Goal: Information Seeking & Learning: Learn about a topic

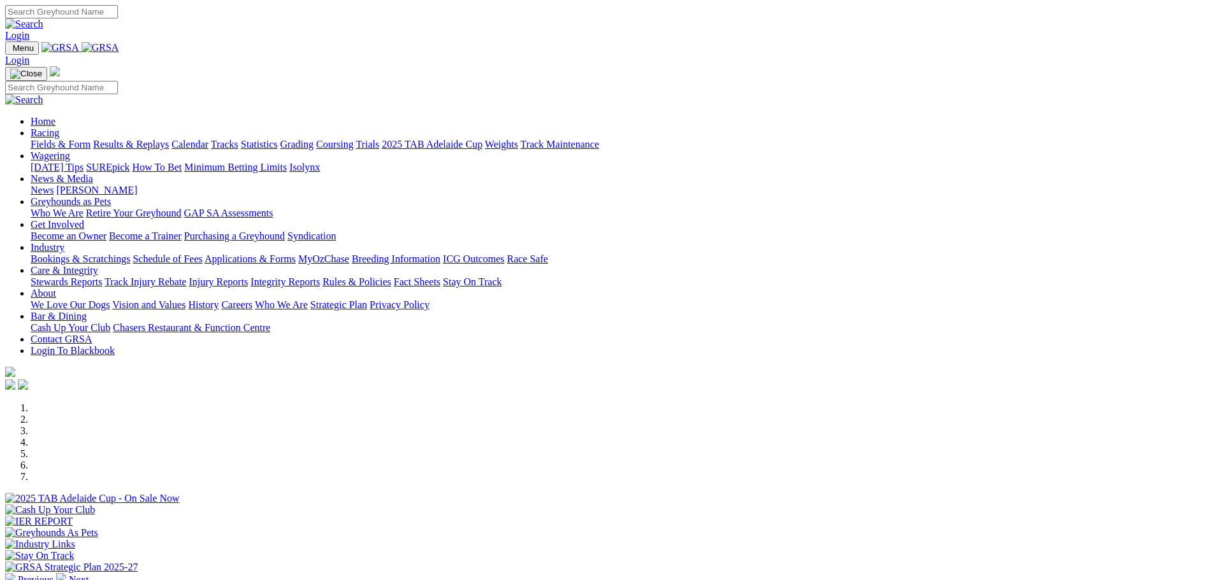
scroll to position [64, 0]
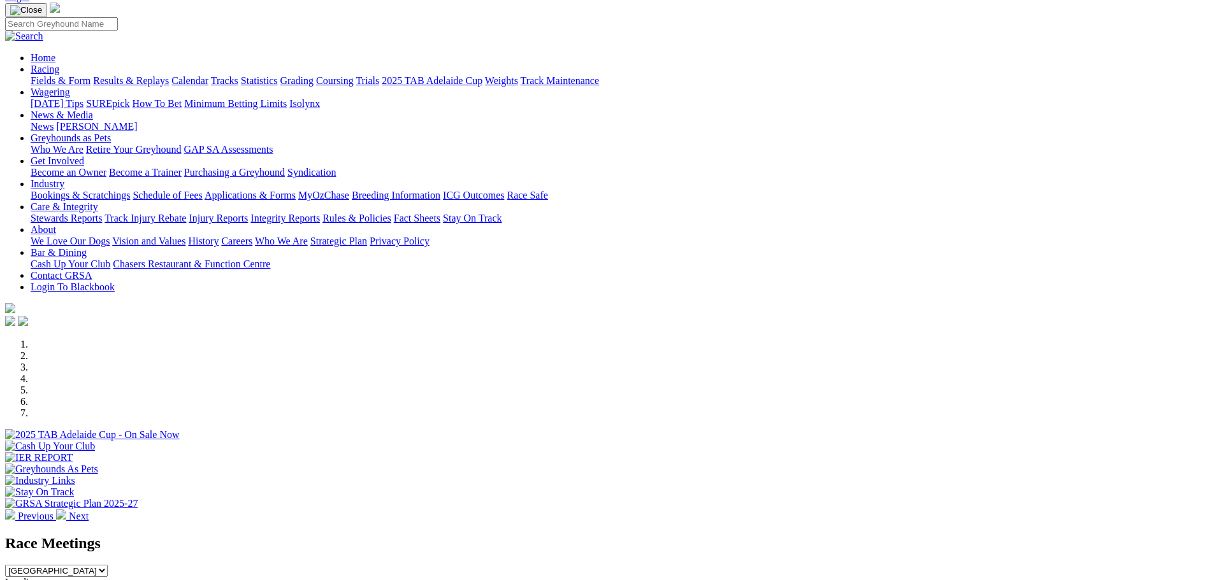
drag, startPoint x: 637, startPoint y: 231, endPoint x: 768, endPoint y: 234, distance: 130.6
click at [1132, 339] on div "Previous Next" at bounding box center [606, 430] width 1203 height 183
click at [758, 441] on div at bounding box center [606, 441] width 1203 height 0
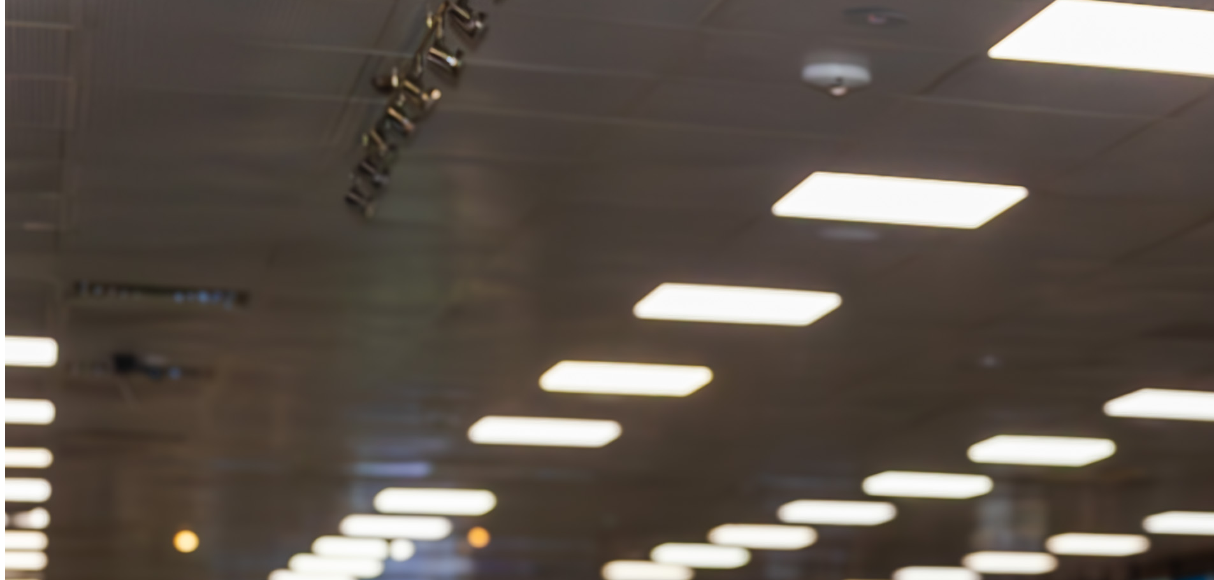
scroll to position [1402, 0]
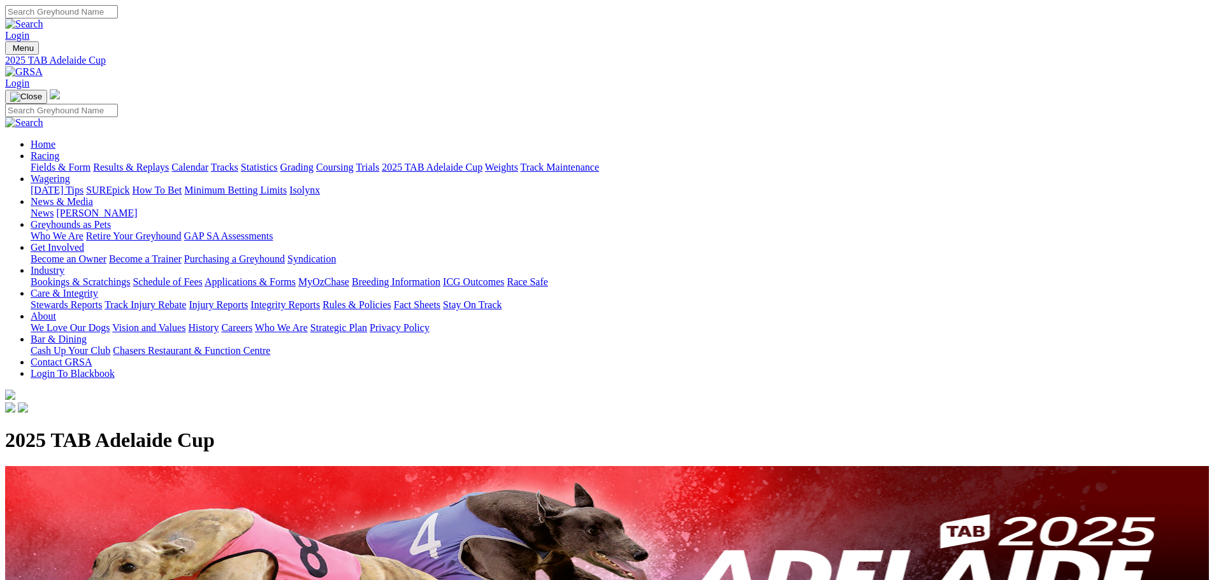
click at [90, 162] on link "Fields & Form" at bounding box center [61, 167] width 60 height 11
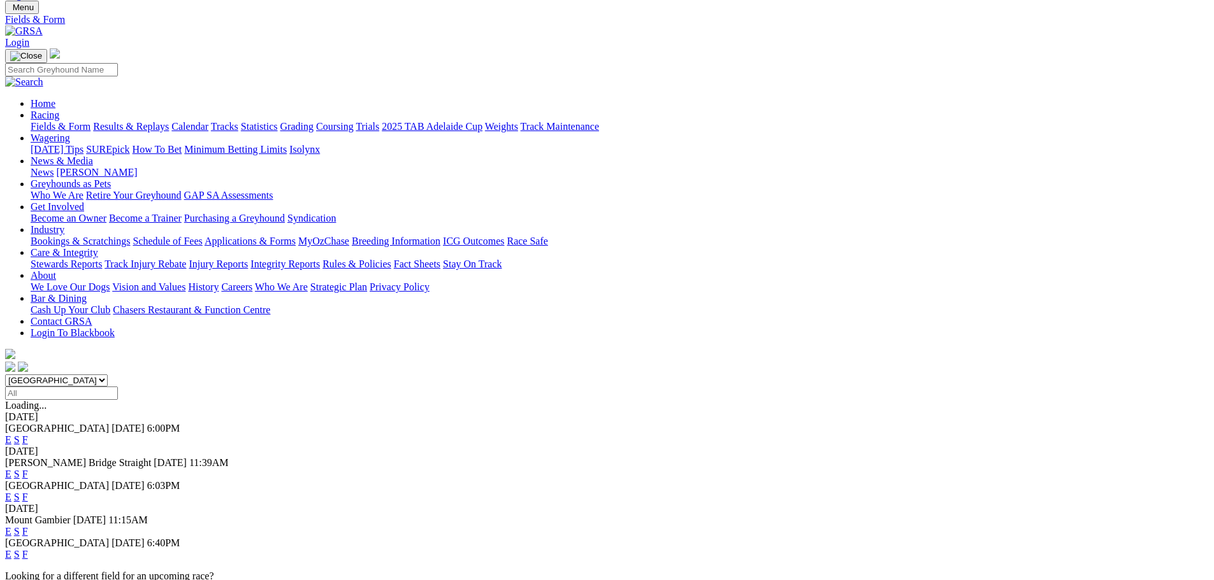
scroll to position [64, 0]
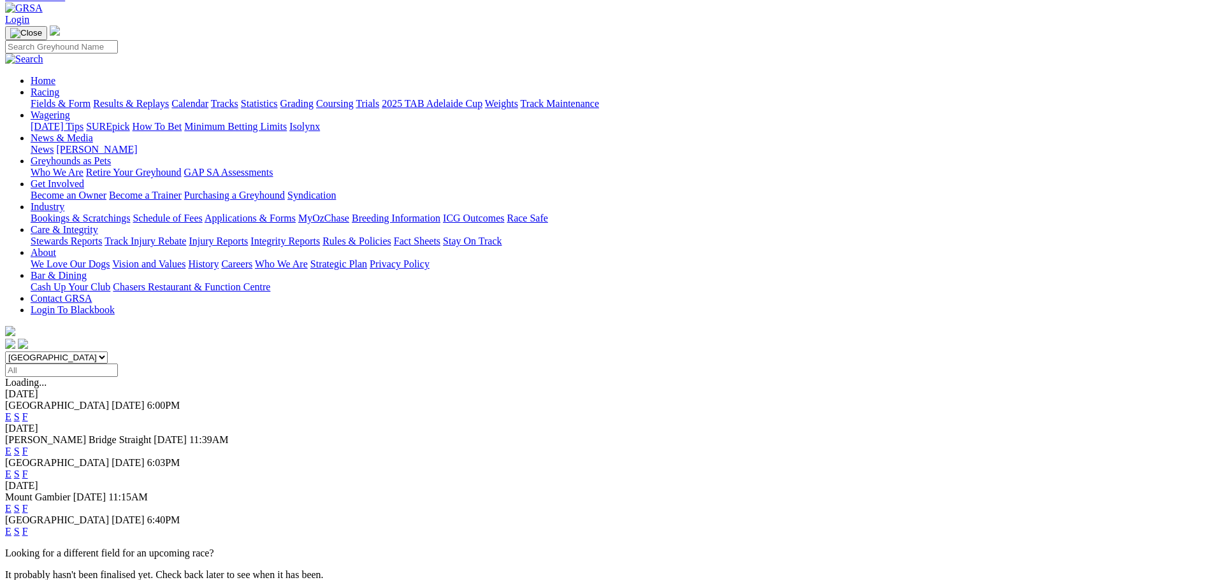
click at [11, 526] on link "E" at bounding box center [8, 531] width 6 height 11
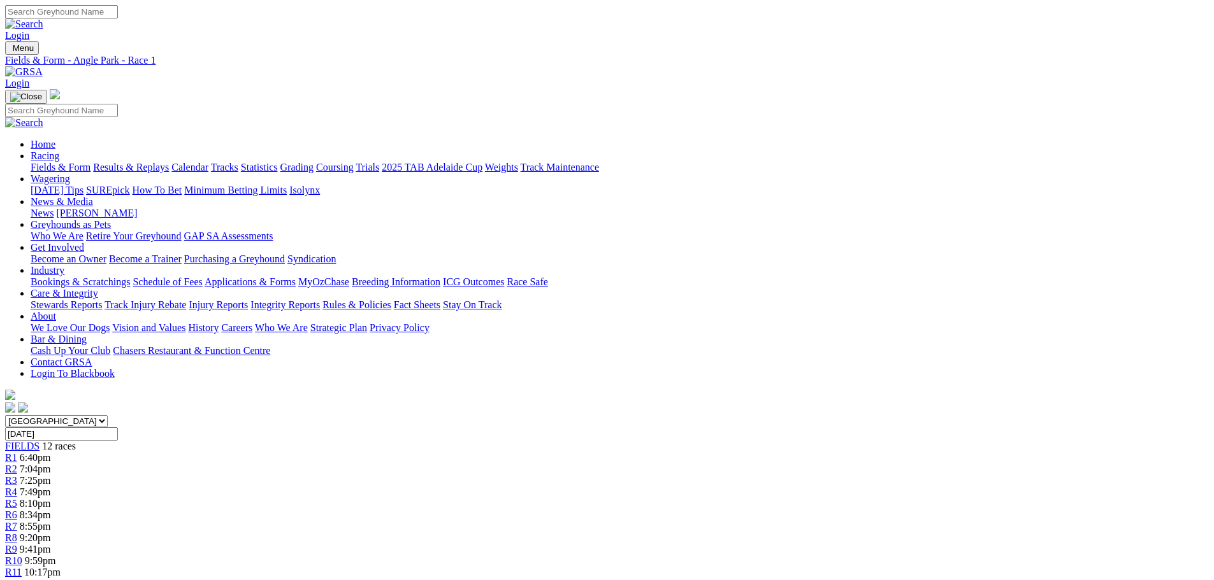
click at [51, 510] on span "8:34pm" at bounding box center [35, 515] width 31 height 11
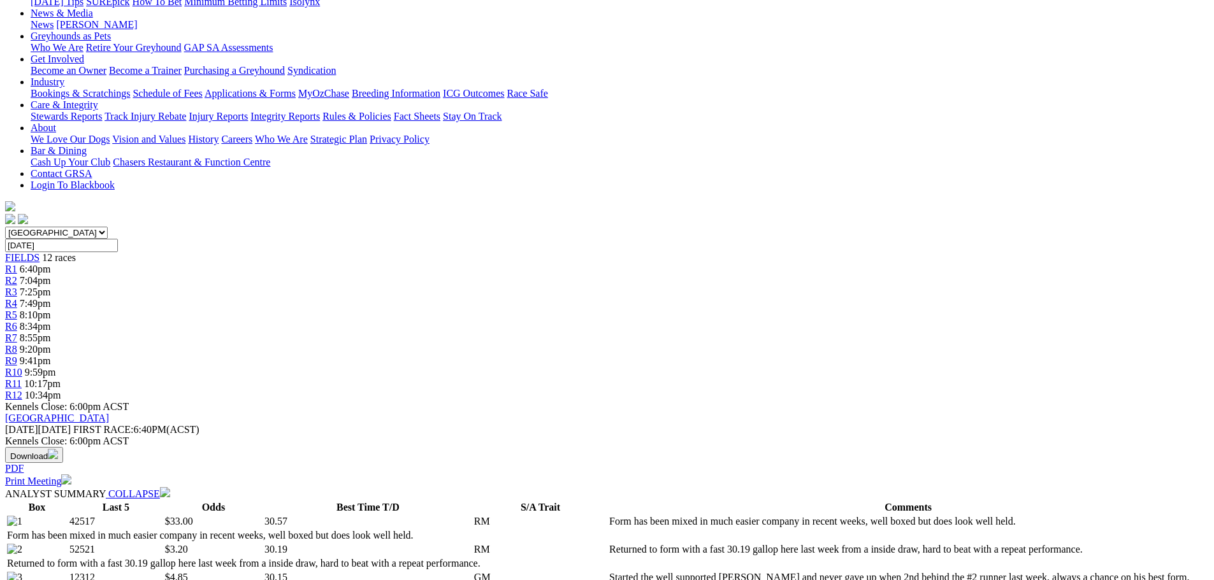
scroll to position [255, 0]
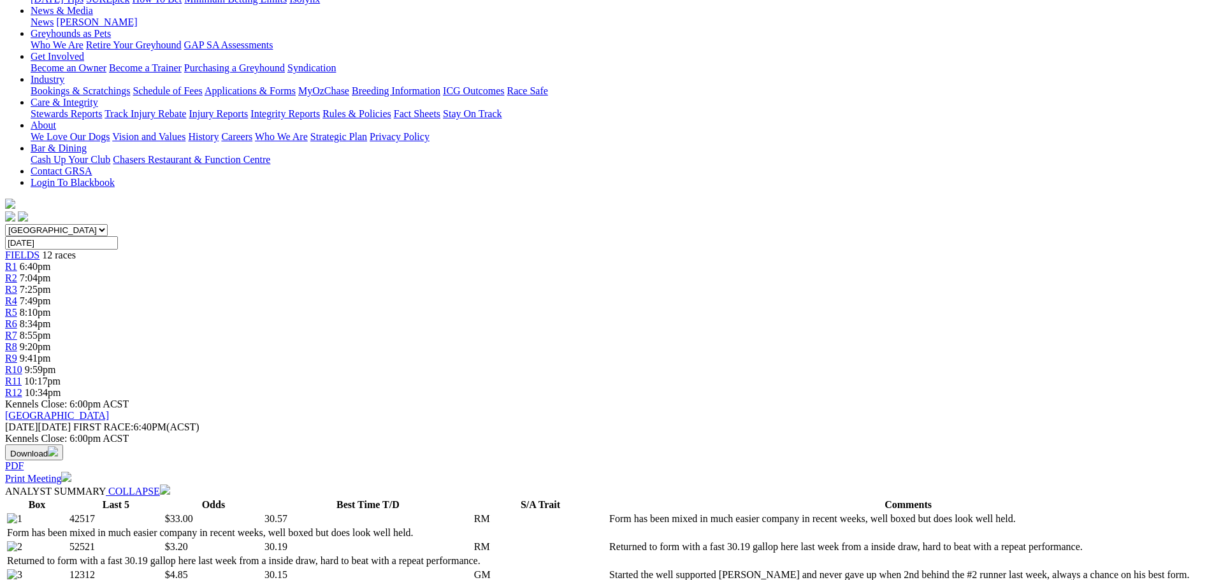
scroll to position [382, 0]
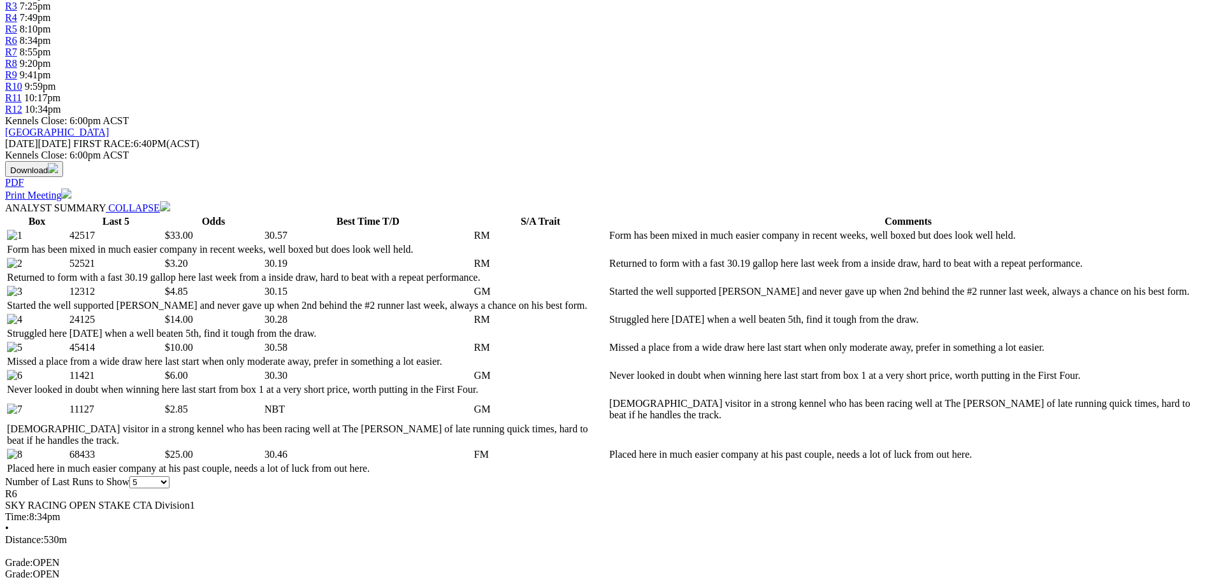
scroll to position [573, 0]
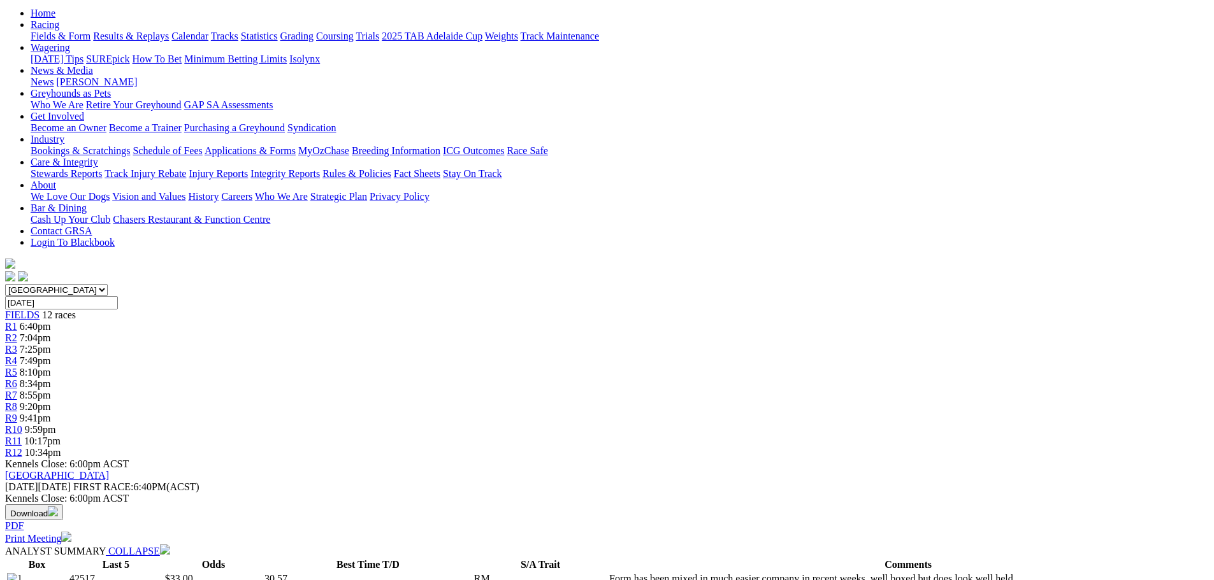
scroll to position [0, 0]
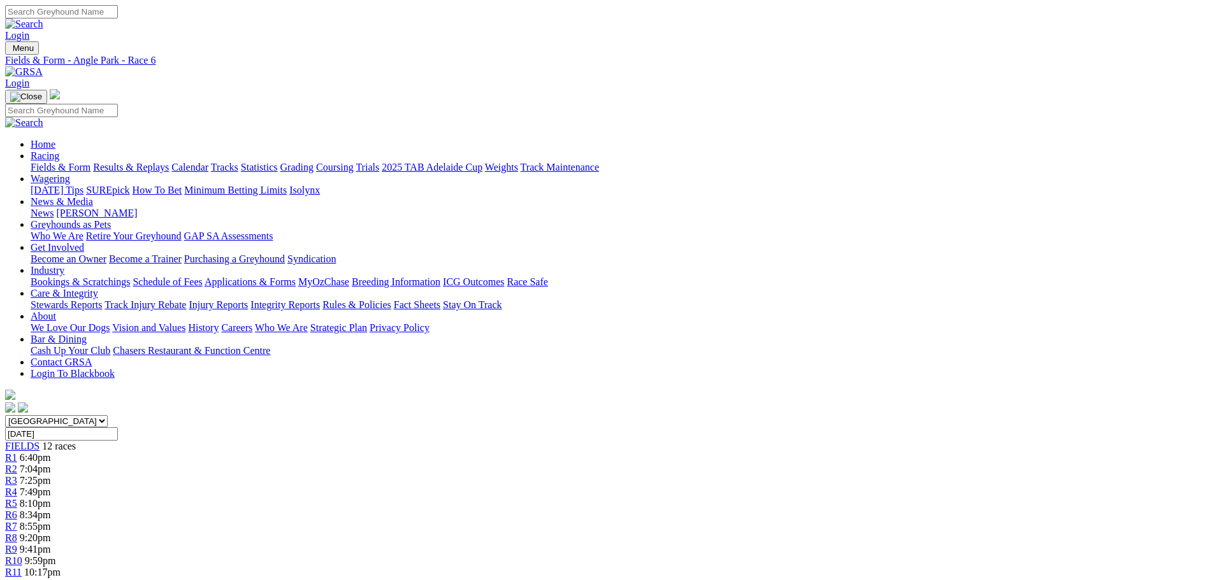
click at [70, 173] on link "Wagering" at bounding box center [50, 178] width 39 height 11
click at [129, 185] on link "SUREpick" at bounding box center [107, 190] width 43 height 11
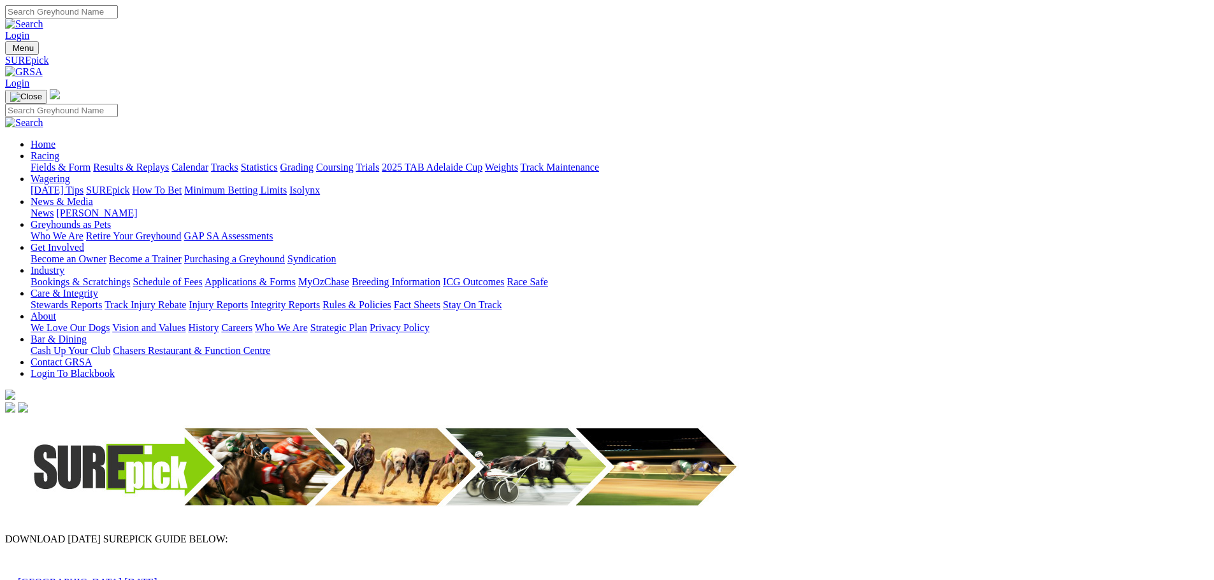
click at [157, 577] on link "Angle Park 25th August 2025" at bounding box center [88, 582] width 140 height 11
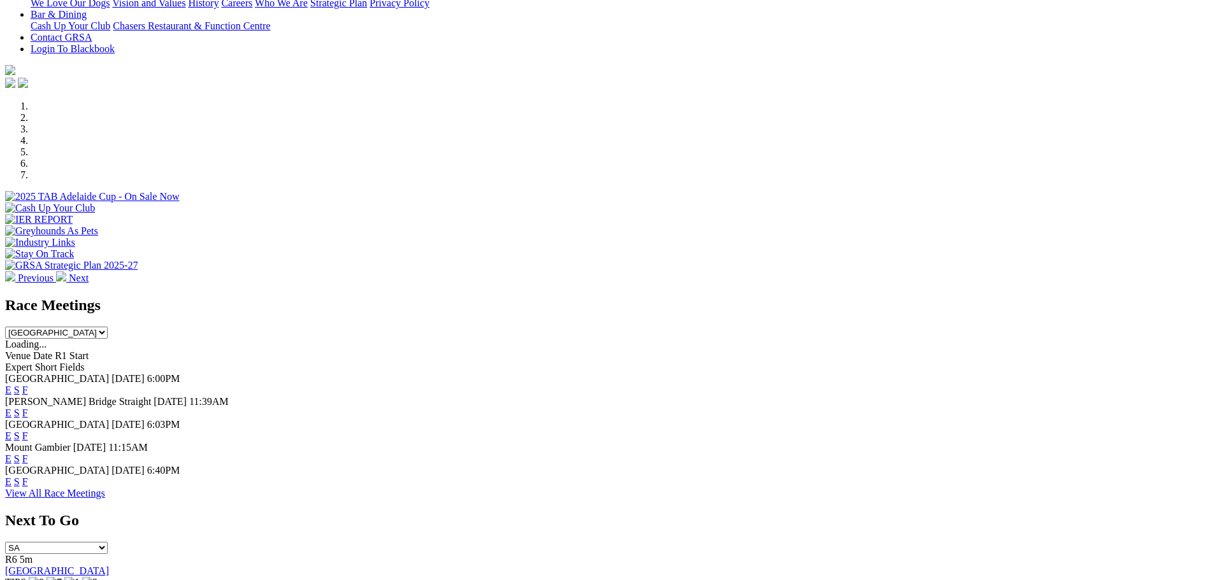
scroll to position [382, 0]
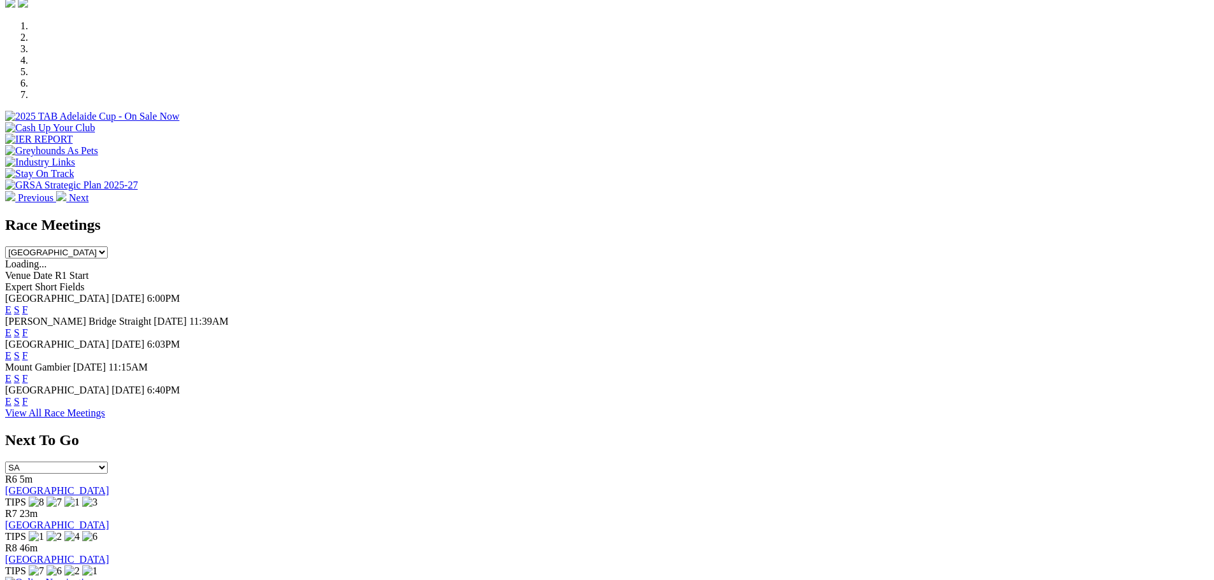
click at [105, 419] on link "View All Race Meetings" at bounding box center [55, 413] width 100 height 11
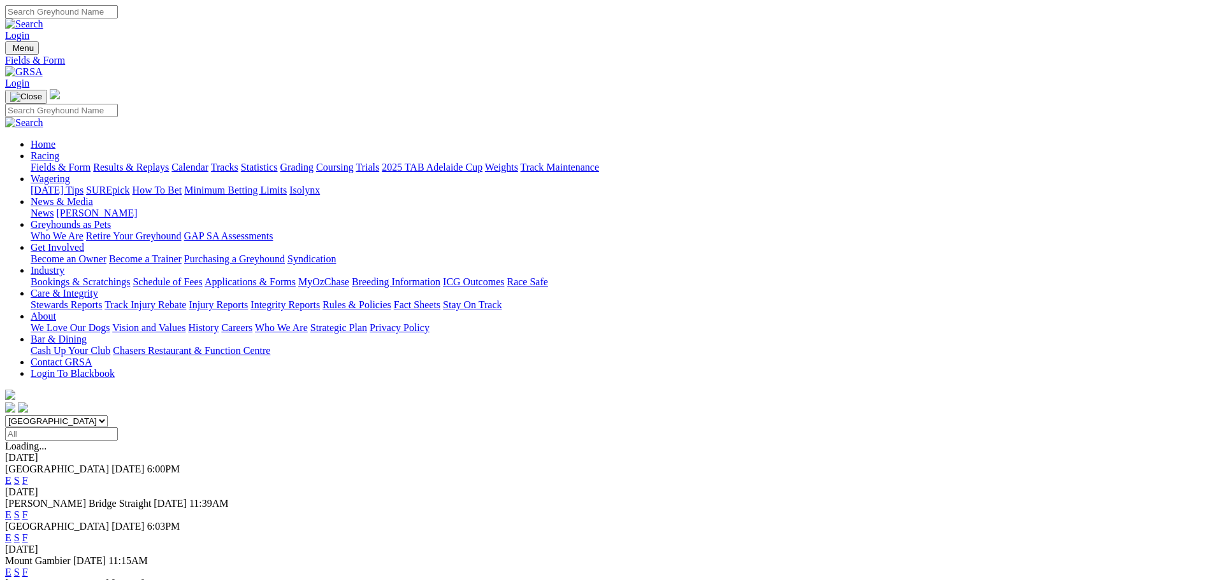
click at [43, 66] on img at bounding box center [24, 71] width 38 height 11
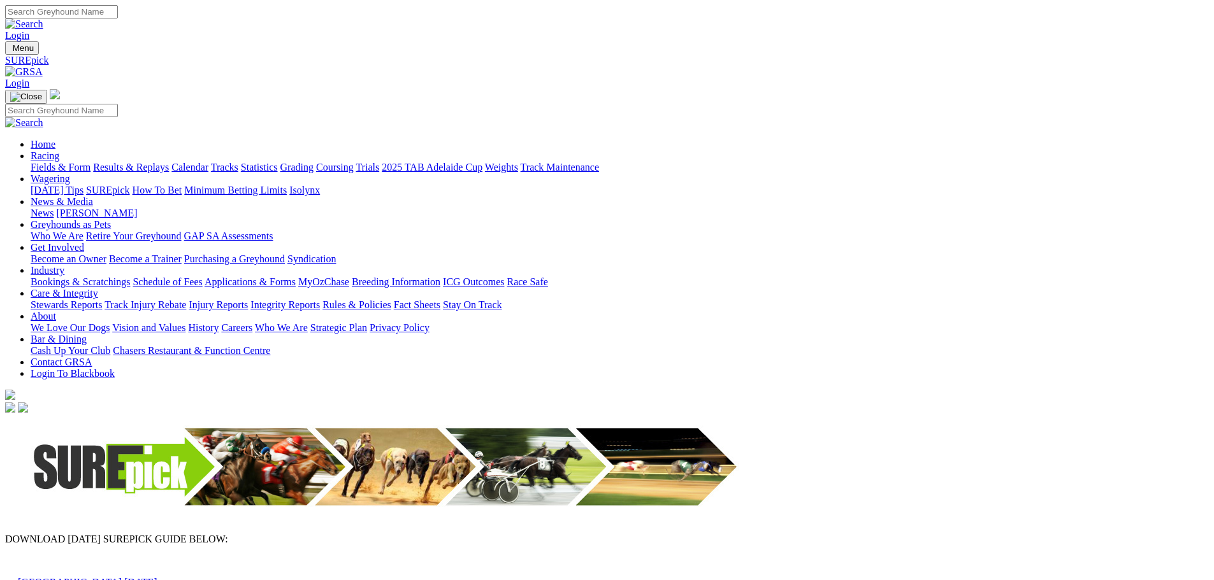
click at [601, 415] on img at bounding box center [387, 467] width 764 height 104
click at [632, 415] on div "DOWNLOAD [DATE] SUREPICK GUIDE BELOW: [GEOGRAPHIC_DATA] [DATE]" at bounding box center [606, 577] width 1203 height 325
click at [157, 577] on link "[GEOGRAPHIC_DATA] [DATE]" at bounding box center [88, 582] width 140 height 11
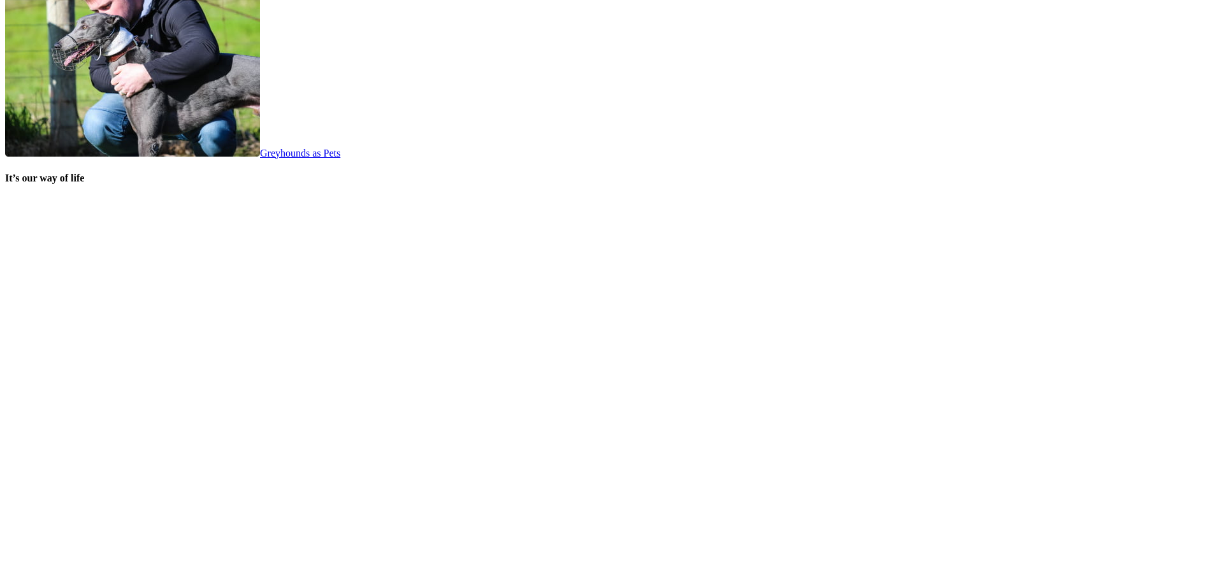
scroll to position [2548, 0]
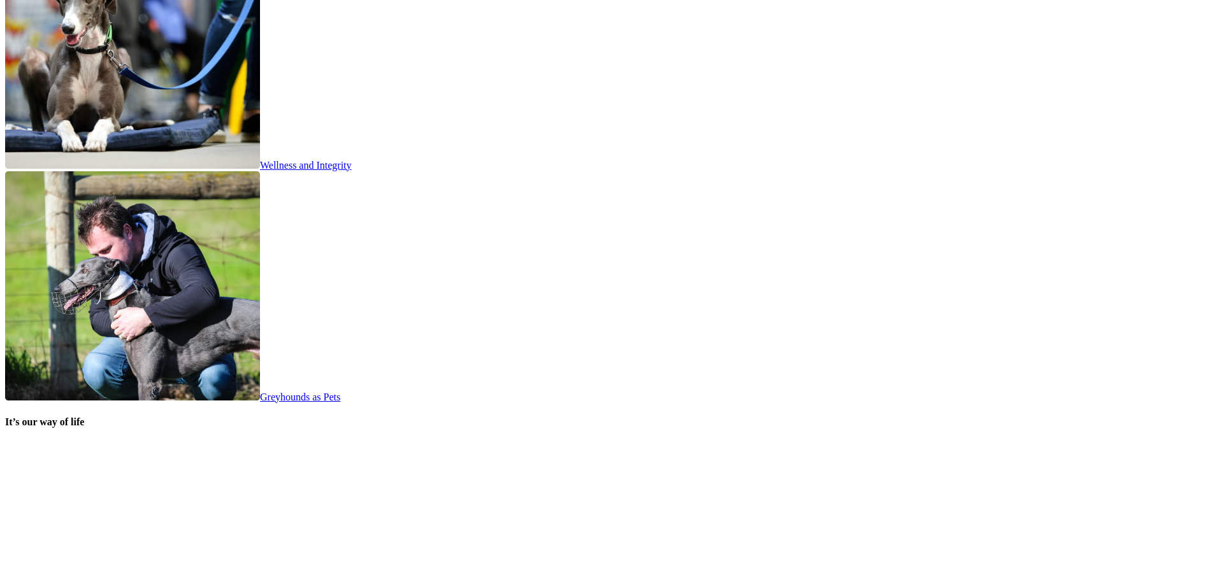
scroll to position [2421, 0]
